Goal: Find specific page/section

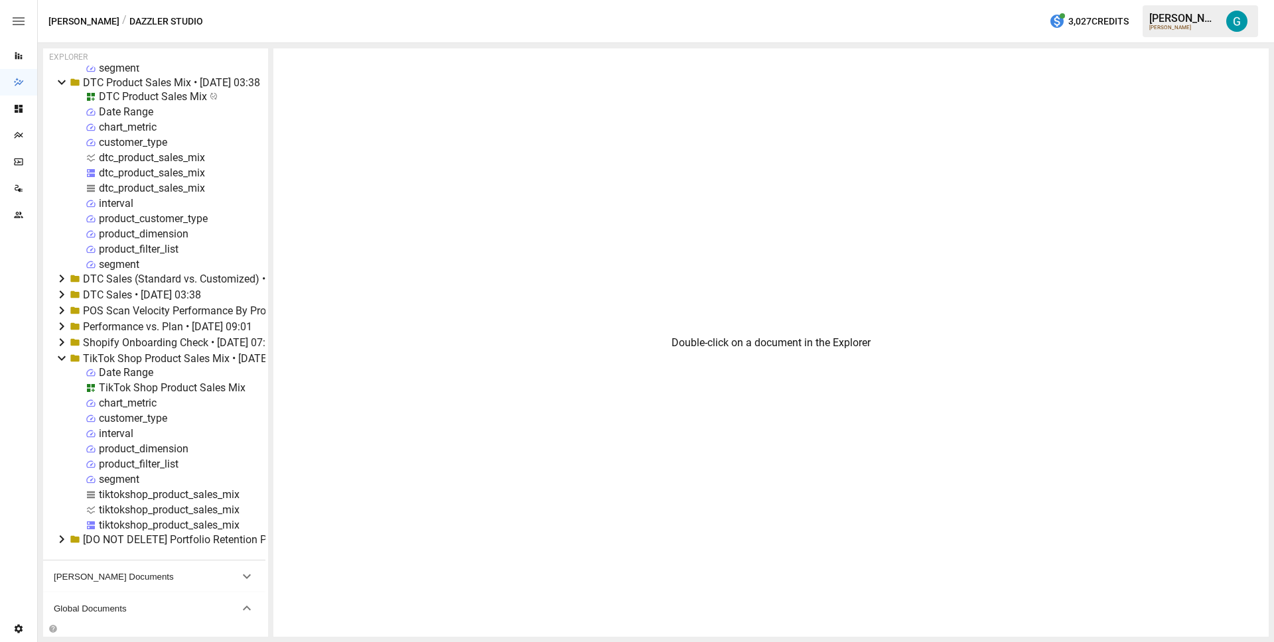
scroll to position [373, 0]
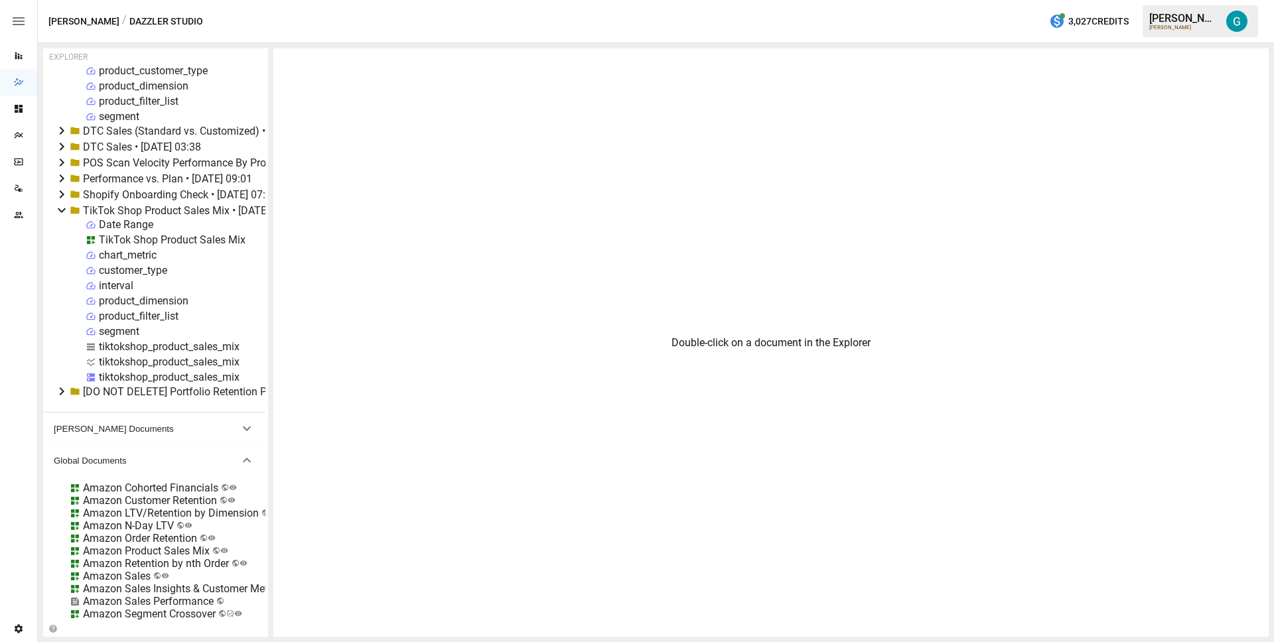
click at [125, 374] on div "tiktokshop_product_sales_mix" at bounding box center [169, 377] width 141 height 13
